Goal: Transaction & Acquisition: Book appointment/travel/reservation

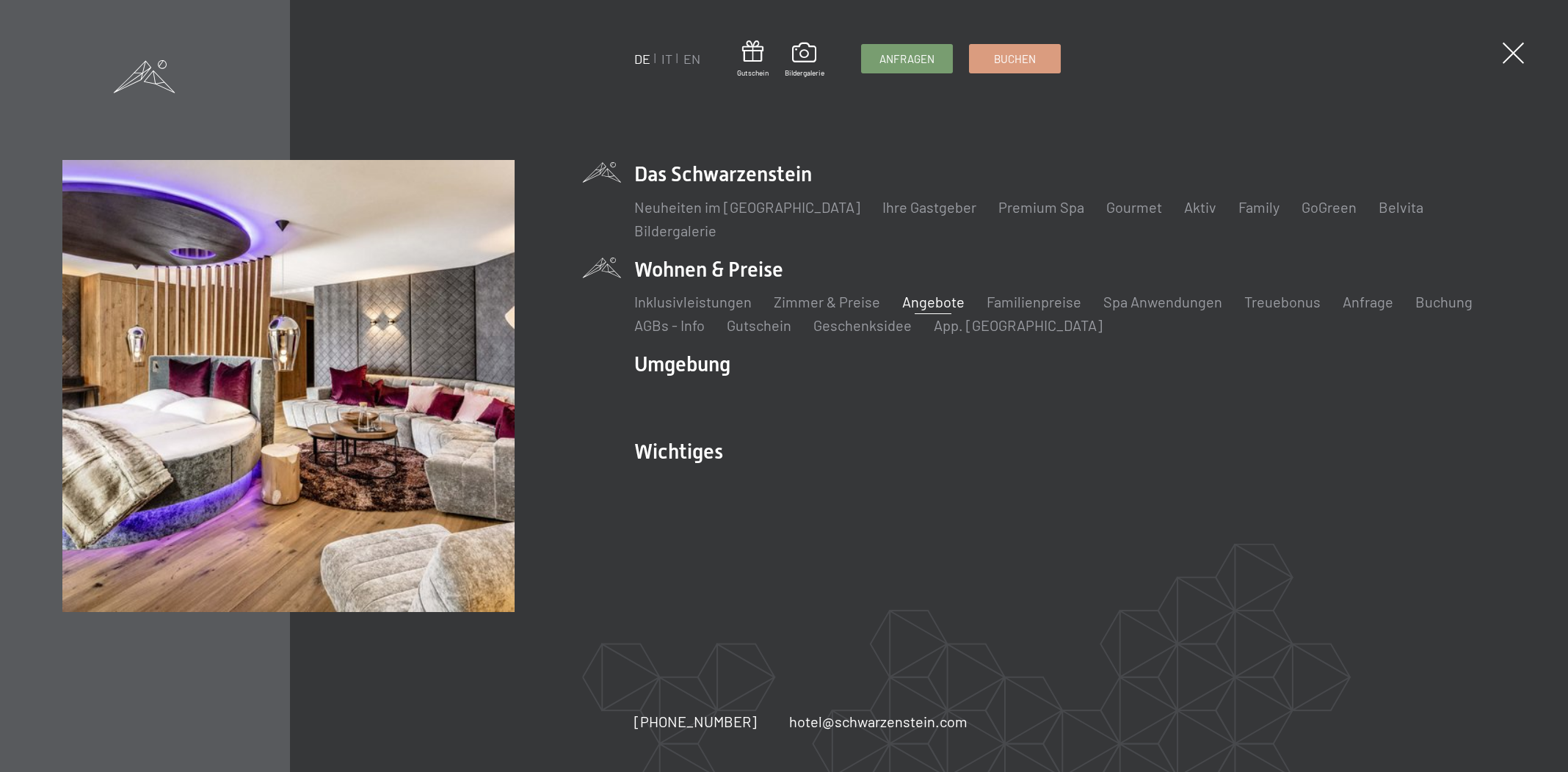
click at [930, 305] on link "Angebote" at bounding box center [933, 301] width 62 height 18
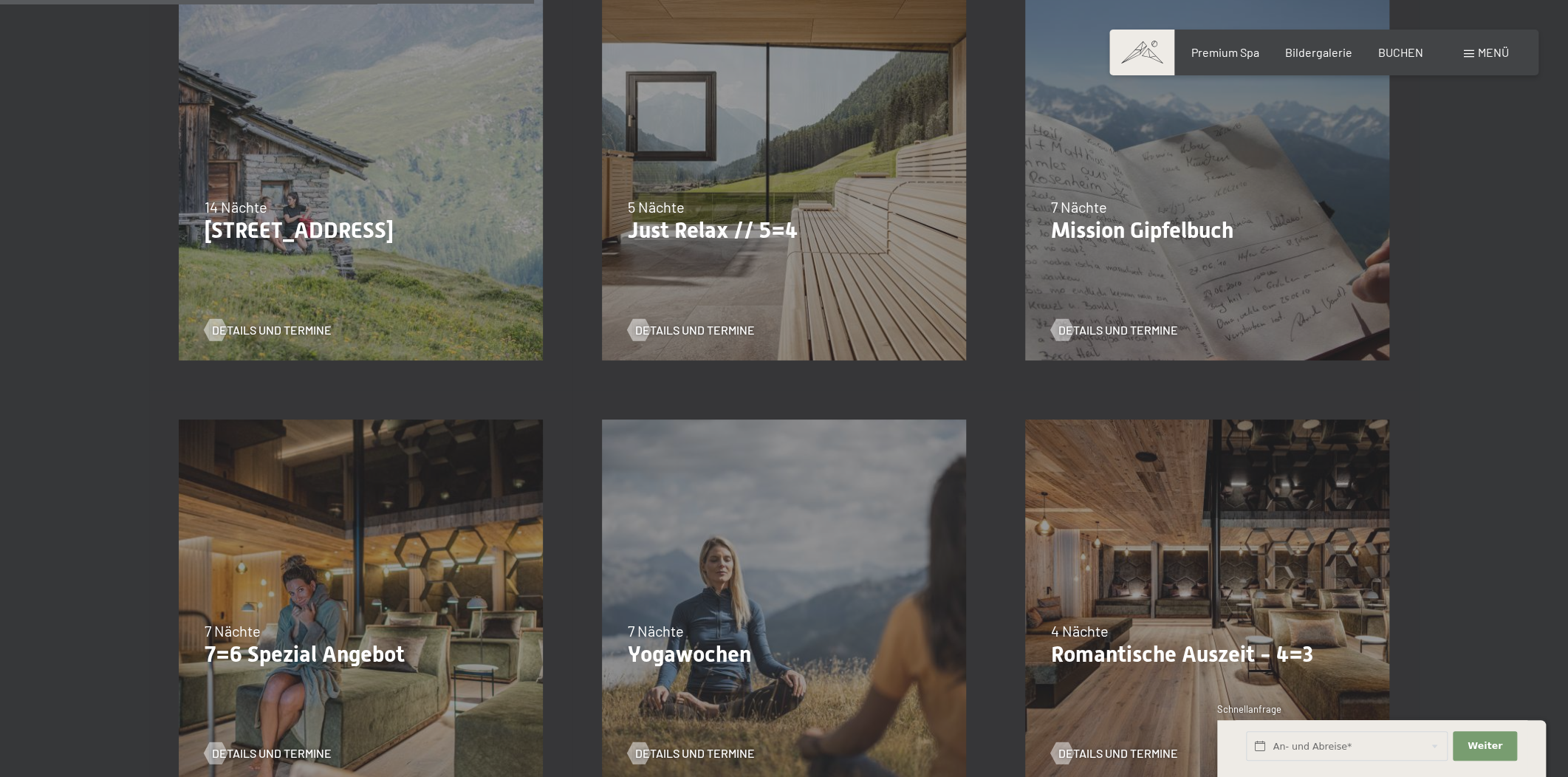
scroll to position [894, 0]
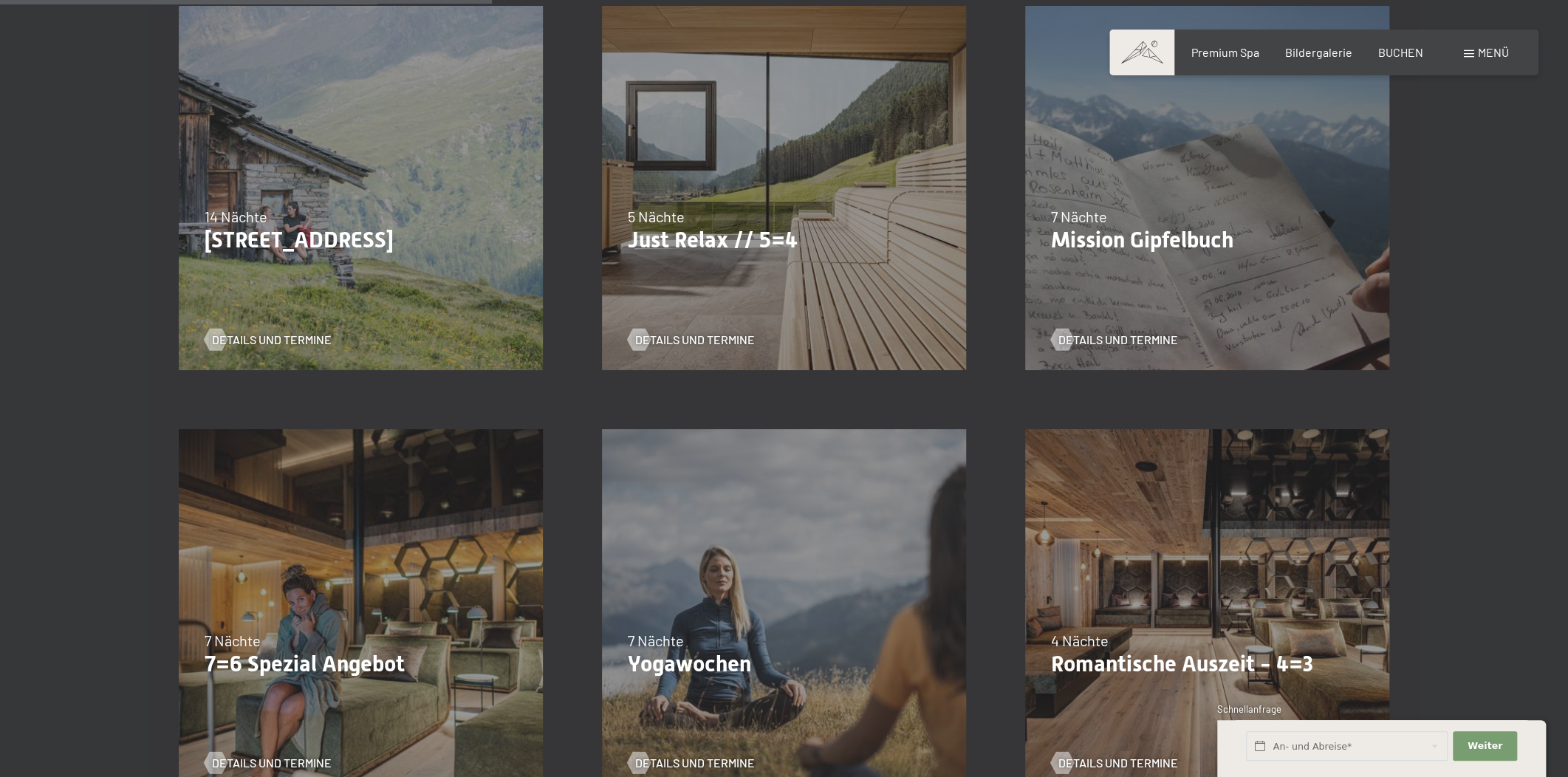
click at [813, 249] on p "Just Relax // 5=4" at bounding box center [784, 240] width 313 height 27
click at [704, 340] on span "Details und Termine" at bounding box center [709, 339] width 119 height 16
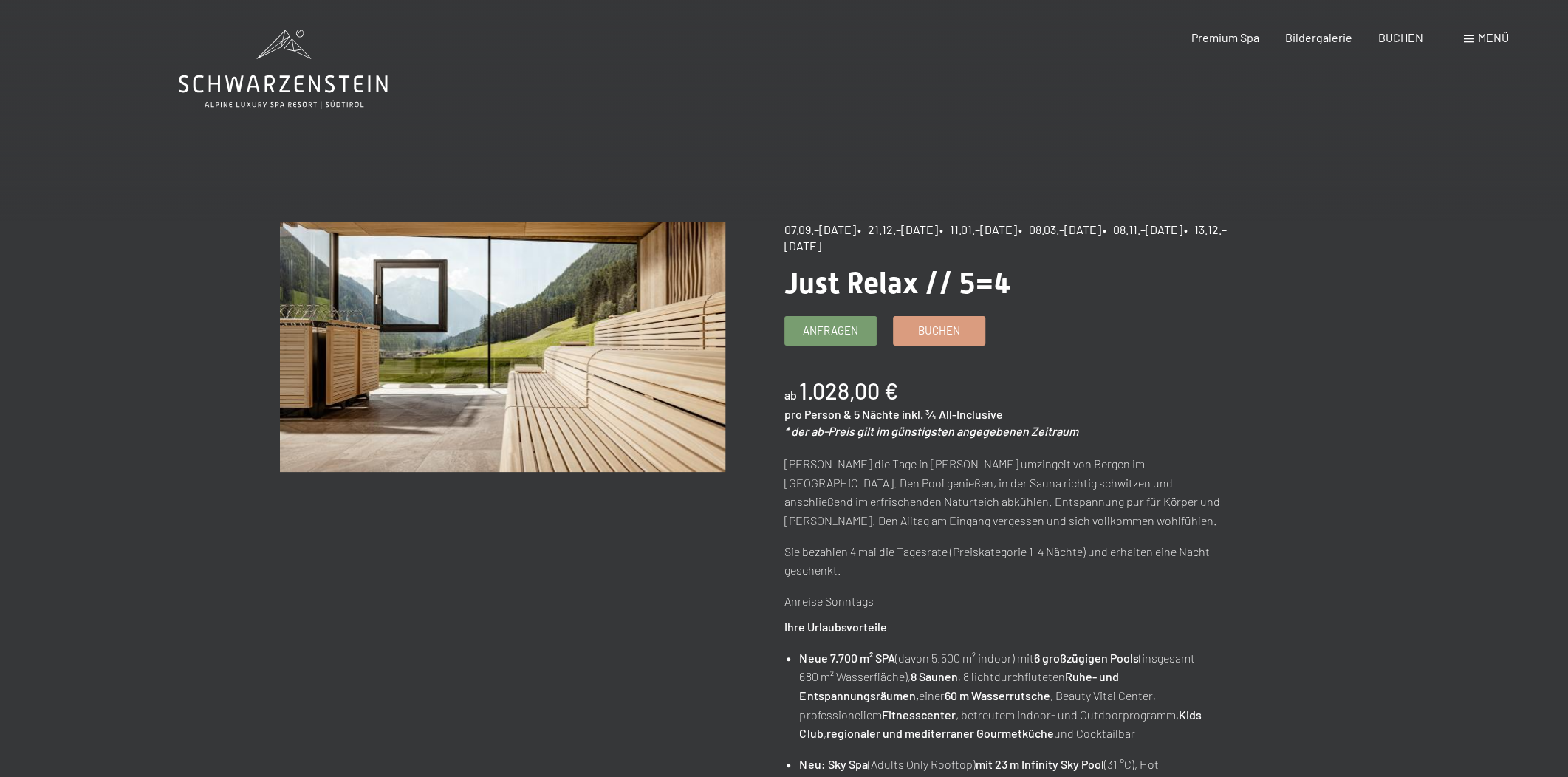
drag, startPoint x: 977, startPoint y: 246, endPoint x: 999, endPoint y: 231, distance: 26.6
click at [999, 231] on div "07.09.–03.10.2025 • 21.12.–26.12.2025 • 11.01.–23.01.2026 • 08.03.–27.03.2026 •…" at bounding box center [1006, 238] width 446 height 33
copy div "11.01.–23.01.2026 • 08.03.–27.03.2026 • 08.11.–04.12.2026 • 13.12.–25.12.2026"
